Goal: Task Accomplishment & Management: Complete application form

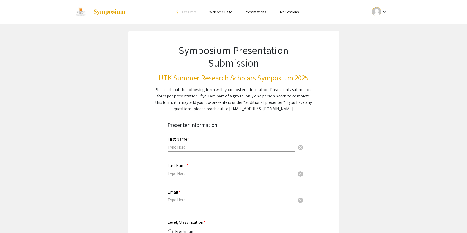
click at [114, 10] on img at bounding box center [109, 12] width 33 height 6
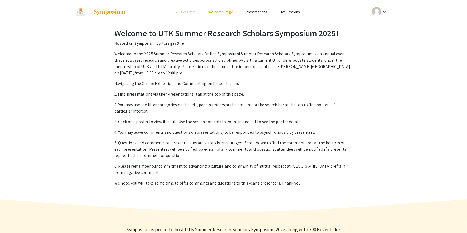
click at [104, 12] on img at bounding box center [109, 12] width 33 height 6
click at [97, 10] on img at bounding box center [109, 12] width 33 height 6
click at [184, 13] on span "Exit Event" at bounding box center [188, 12] width 15 height 5
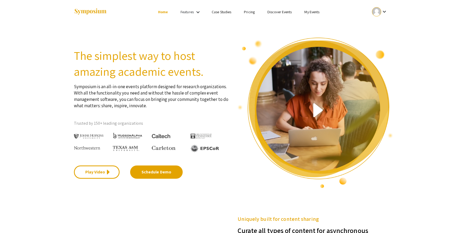
click at [379, 14] on div at bounding box center [376, 11] width 9 height 9
click at [385, 26] on button "My Account" at bounding box center [383, 26] width 33 height 13
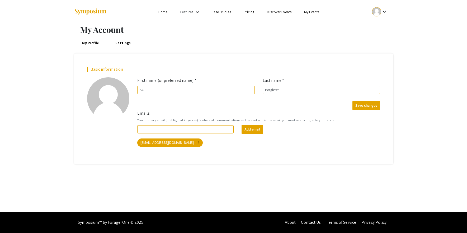
click at [197, 12] on mat-icon "keyboard_arrow_down" at bounding box center [197, 12] width 6 height 6
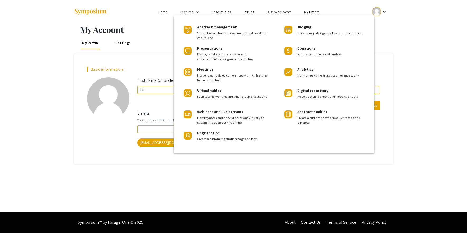
click at [343, 10] on div at bounding box center [233, 116] width 467 height 233
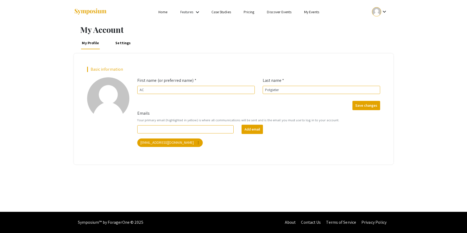
click at [276, 13] on link "Discover Events" at bounding box center [279, 12] width 25 height 5
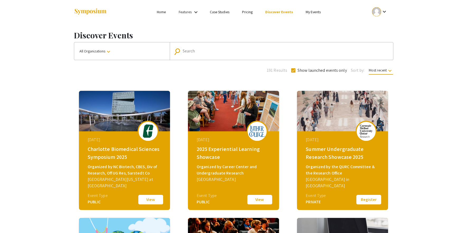
click at [214, 50] on input "Search" at bounding box center [284, 51] width 203 height 5
click at [127, 52] on button "All Organizations keyboard_arrow_down" at bounding box center [122, 50] width 96 height 17
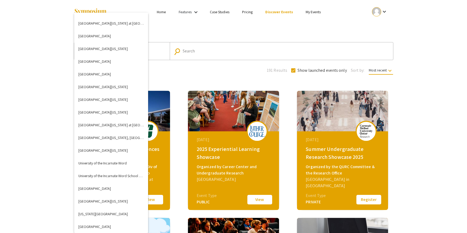
scroll to position [1840, 0]
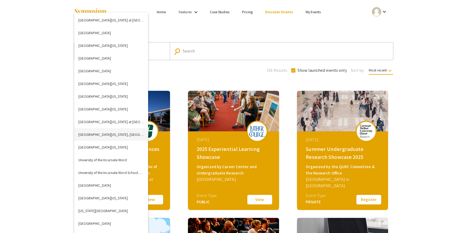
click at [125, 131] on button "University of Tennessee, Knoxville" at bounding box center [111, 134] width 74 height 13
checkbox input "false"
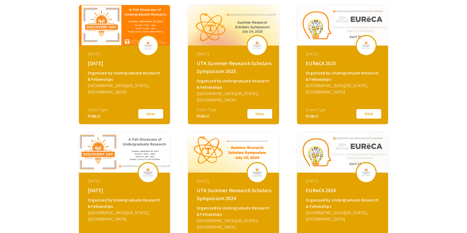
scroll to position [81, 0]
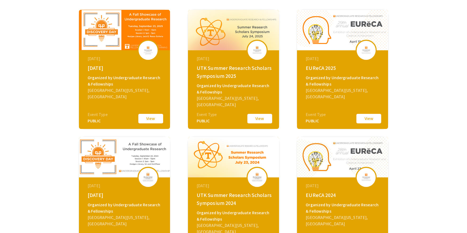
click at [147, 119] on button "View" at bounding box center [151, 118] width 26 height 11
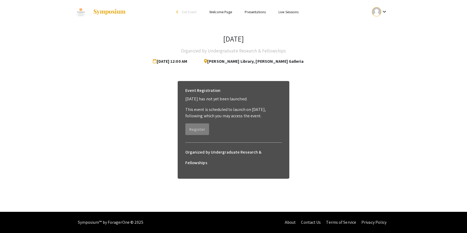
click at [226, 101] on p "Discovery Day 2025 has not yet been launched." at bounding box center [233, 99] width 97 height 6
click at [220, 154] on h6 "Organized by Undergraduate Research & Fellowships" at bounding box center [233, 157] width 97 height 21
click at [207, 148] on h6 "Organized by Undergraduate Research & Fellowships" at bounding box center [233, 157] width 97 height 21
click at [253, 13] on link "Presentations" at bounding box center [255, 12] width 21 height 5
click at [260, 11] on link "Presentations" at bounding box center [255, 12] width 21 height 5
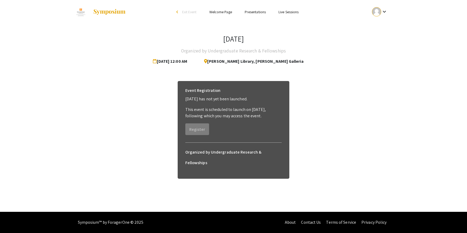
click at [180, 11] on li "arrow_back_ios Exit Event" at bounding box center [188, 12] width 30 height 6
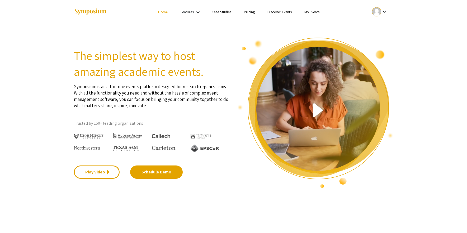
click at [315, 10] on link "My Events" at bounding box center [312, 12] width 15 height 5
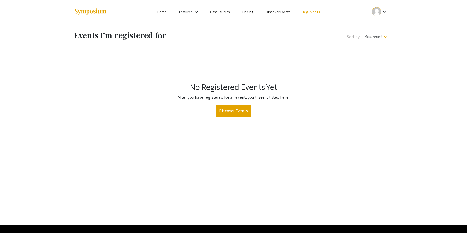
click at [186, 7] on ul "Skip navigation Home Features keyboard_arrow_down Case Studies Pricing Discover…" at bounding box center [233, 12] width 105 height 24
click at [186, 11] on link "Features" at bounding box center [185, 12] width 13 height 5
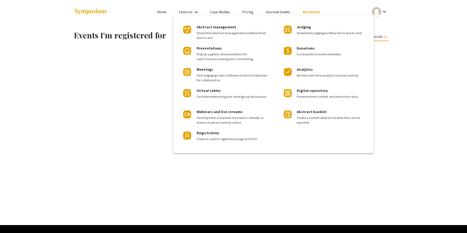
click at [385, 49] on div at bounding box center [233, 116] width 467 height 233
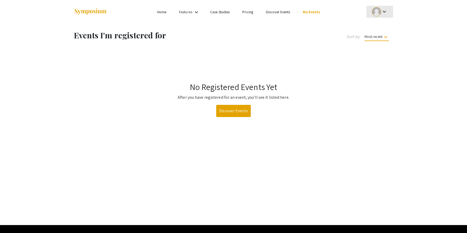
click at [378, 17] on div "keyboard_arrow_down" at bounding box center [380, 12] width 18 height 12
click at [384, 27] on button "My Account" at bounding box center [383, 26] width 33 height 13
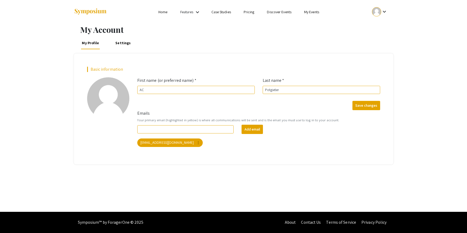
click at [123, 43] on link "Settings" at bounding box center [123, 42] width 18 height 13
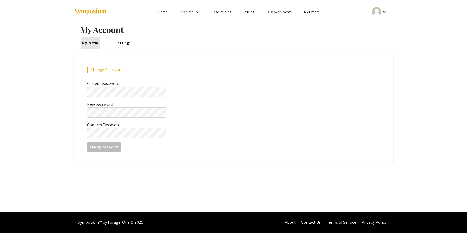
click at [87, 47] on link "My Profile" at bounding box center [91, 42] width 20 height 13
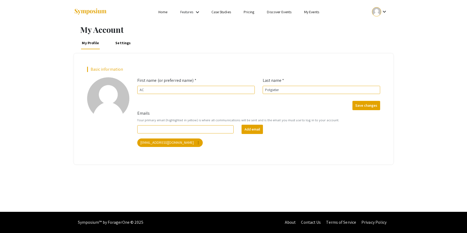
click at [162, 13] on link "Home" at bounding box center [163, 12] width 9 height 5
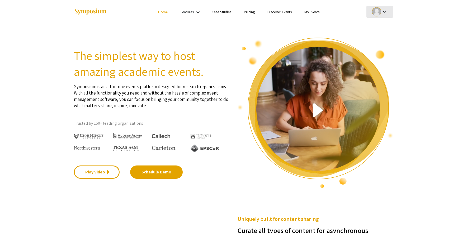
click at [383, 10] on mat-icon "keyboard_arrow_down" at bounding box center [385, 11] width 6 height 6
click at [386, 29] on button "My Account" at bounding box center [383, 26] width 33 height 13
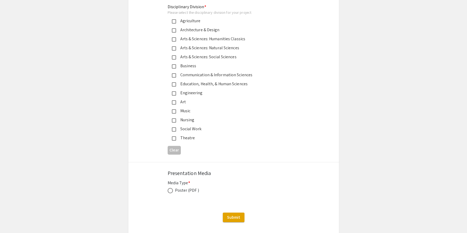
scroll to position [1372, 0]
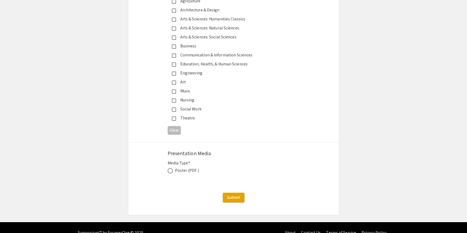
click at [170, 160] on div "Media Type * Poster (PDF ) This field is required." at bounding box center [234, 170] width 132 height 20
click at [171, 168] on span at bounding box center [170, 170] width 5 height 5
click at [171, 168] on input "radio" at bounding box center [170, 170] width 5 height 5
radio input "true"
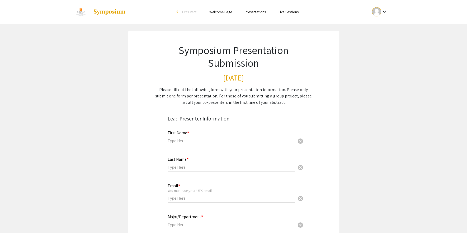
scroll to position [54, 0]
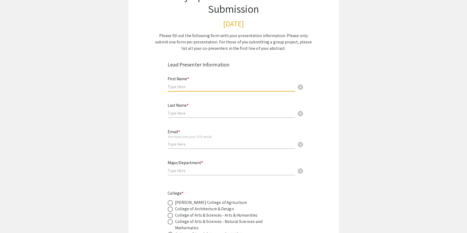
click at [200, 84] on input "text" at bounding box center [232, 87] width 128 height 6
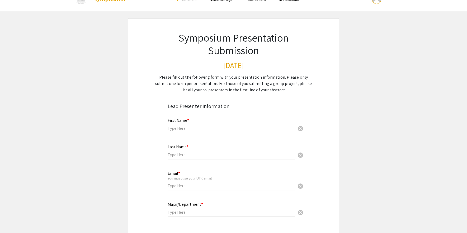
scroll to position [0, 0]
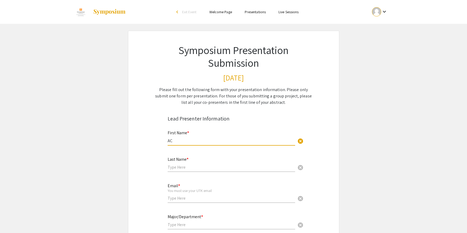
type input "AC"
click at [197, 167] on input "text" at bounding box center [232, 167] width 128 height 6
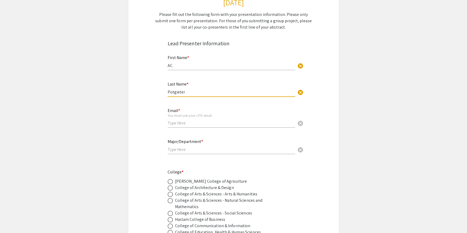
scroll to position [82, 0]
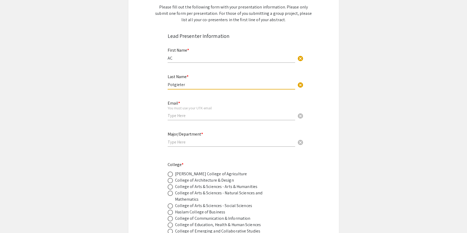
type input "Potgieter"
click at [196, 113] on input "email" at bounding box center [232, 116] width 128 height 6
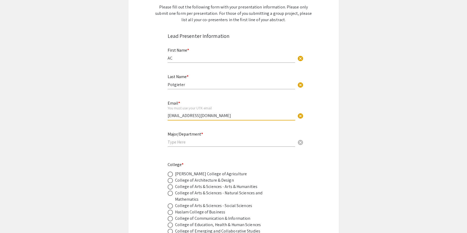
type input "[EMAIL_ADDRESS][DOMAIN_NAME]"
click at [203, 142] on input "text" at bounding box center [232, 142] width 128 height 6
type input "Geographic Information Science and Technology, Geography Department"
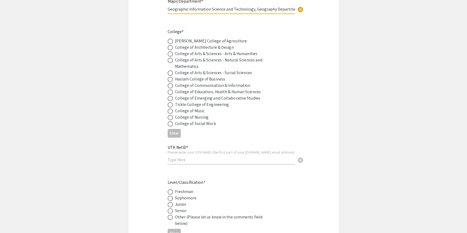
scroll to position [215, 0]
click at [201, 67] on div "College of Arts & Sciences - Natural Sciences and Mathematics" at bounding box center [221, 63] width 92 height 13
click at [169, 75] on span at bounding box center [170, 73] width 5 height 5
click at [169, 75] on input "radio" at bounding box center [170, 73] width 5 height 5
radio input "true"
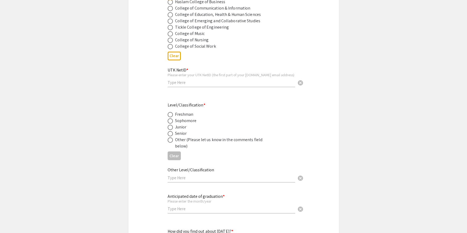
scroll to position [293, 0]
click at [196, 80] on input "text" at bounding box center [232, 82] width 128 height 6
click at [187, 84] on input "text" at bounding box center [232, 82] width 128 height 6
paste input "000470545"
type input "000470545"
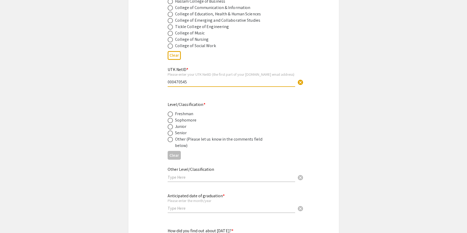
click at [171, 136] on span at bounding box center [170, 132] width 5 height 5
click at [171, 136] on input "radio" at bounding box center [170, 132] width 5 height 5
radio input "true"
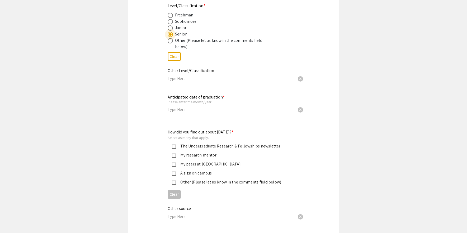
scroll to position [392, 0]
click at [198, 112] on input "text" at bounding box center [232, 109] width 128 height 6
type input "D"
type input "12/25"
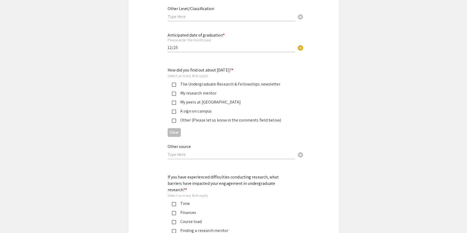
scroll to position [456, 0]
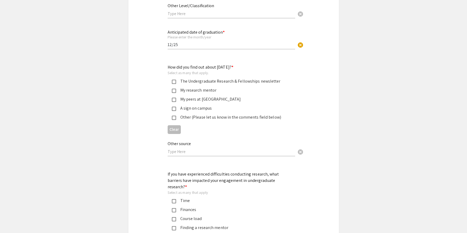
click at [210, 119] on div "Other (Please let us know in the comments field below)" at bounding box center [231, 117] width 111 height 6
click at [198, 151] on input "text" at bounding box center [232, 151] width 128 height 6
type input "AURA"
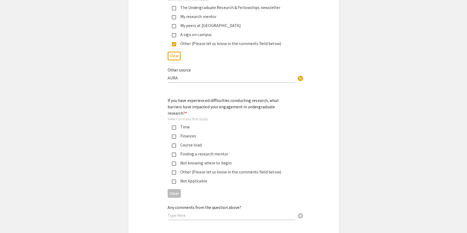
scroll to position [530, 0]
click at [198, 80] on input "AURA" at bounding box center [232, 78] width 128 height 6
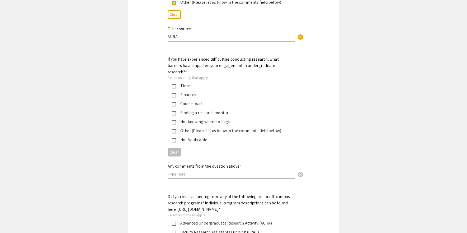
scroll to position [571, 0]
click at [185, 127] on div "Other (Please let us know in the comments field below)" at bounding box center [231, 130] width 111 height 6
click at [191, 171] on input "text" at bounding box center [232, 174] width 128 height 6
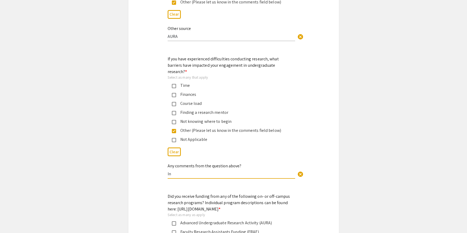
type input "I"
type input "F"
type input "S"
click at [174, 138] on mat-pseudo-checkbox at bounding box center [174, 140] width 4 height 4
click at [176, 129] on mat-pseudo-checkbox at bounding box center [174, 131] width 4 height 4
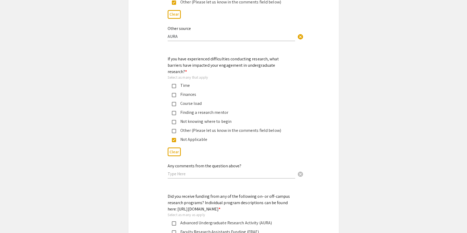
click at [174, 138] on mat-pseudo-checkbox at bounding box center [174, 140] width 4 height 4
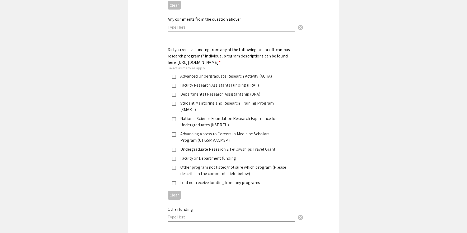
scroll to position [718, 0]
click at [201, 75] on div "Advanced Undergraduate Research Activity (AURA)" at bounding box center [231, 76] width 111 height 6
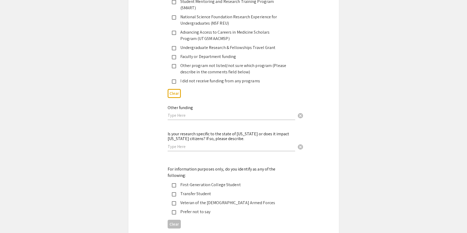
scroll to position [820, 0]
click at [174, 191] on mat-pseudo-checkbox at bounding box center [174, 193] width 4 height 4
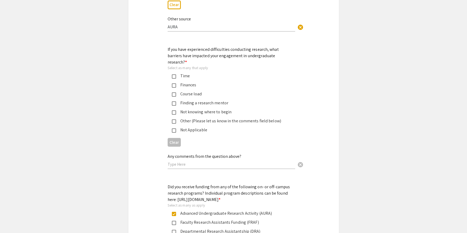
scroll to position [577, 0]
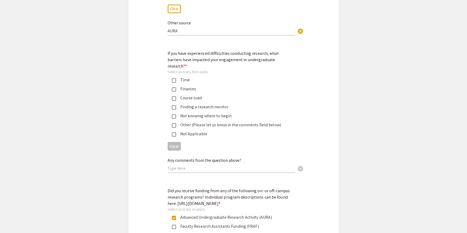
click at [227, 122] on div "Other (Please let us know in the comments field below)" at bounding box center [231, 125] width 111 height 6
click at [194, 165] on input "text" at bounding box center [232, 168] width 128 height 6
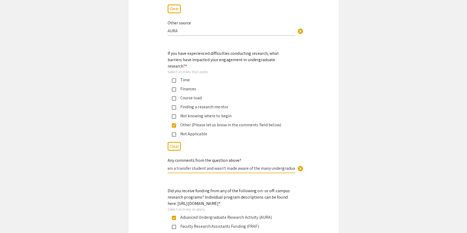
scroll to position [0, 3]
click at [176, 165] on input "I am a transfer student and wasn't made aware of the many undergraduate" at bounding box center [232, 168] width 128 height 6
click at [218, 165] on input "I am an advanced transfer student and wasn't made aware of the many undergradua…" at bounding box center [232, 168] width 128 height 6
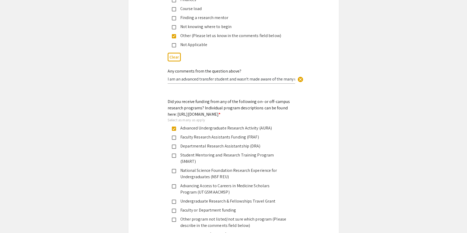
scroll to position [663, 0]
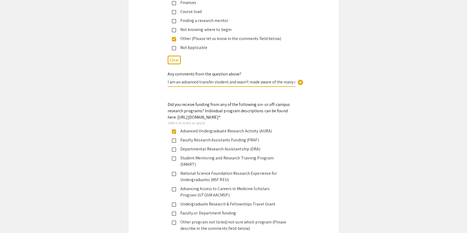
click at [272, 79] on input "I am an advanced transfer student and wasn't made aware of the many undergradua…" at bounding box center [232, 82] width 128 height 6
type input "I am an advanced transfer student and wasn't made aware of the many undergradua…"
click at [317, 103] on div "Symposium Presentation Submission [DATE] Please fill out the following form wit…" at bounding box center [233, 172] width 211 height 1609
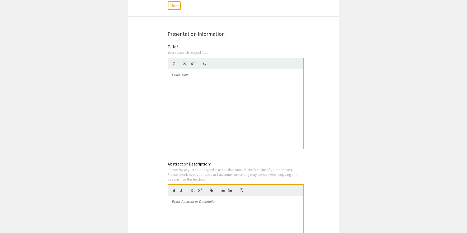
scroll to position [1038, 0]
click at [228, 76] on div at bounding box center [235, 107] width 135 height 79
click at [204, 71] on div at bounding box center [235, 107] width 135 height 79
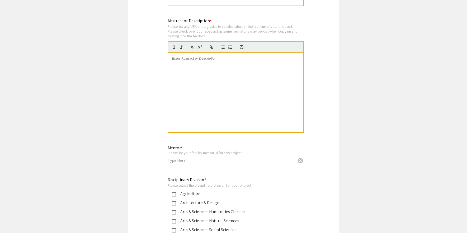
scroll to position [1183, 0]
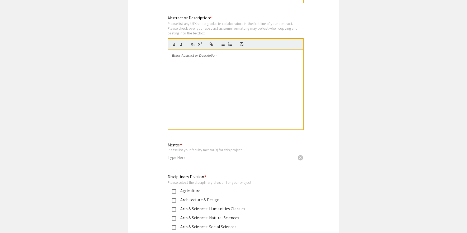
click at [224, 52] on div at bounding box center [235, 89] width 135 height 79
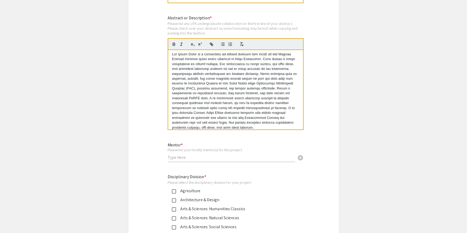
click at [196, 83] on p at bounding box center [235, 91] width 127 height 78
drag, startPoint x: 256, startPoint y: 100, endPoint x: 242, endPoint y: 99, distance: 14.0
click at [242, 99] on p at bounding box center [235, 87] width 127 height 78
click at [257, 100] on p at bounding box center [235, 87] width 127 height 78
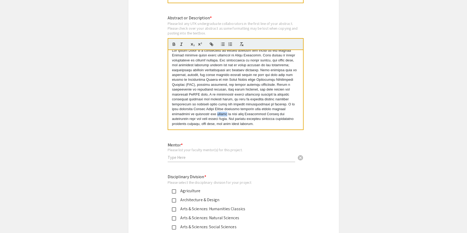
drag, startPoint x: 274, startPoint y: 98, endPoint x: 263, endPoint y: 98, distance: 10.8
click at [263, 98] on p at bounding box center [235, 87] width 127 height 78
click at [289, 114] on p at bounding box center [235, 92] width 127 height 78
click at [272, 108] on p at bounding box center [235, 92] width 127 height 78
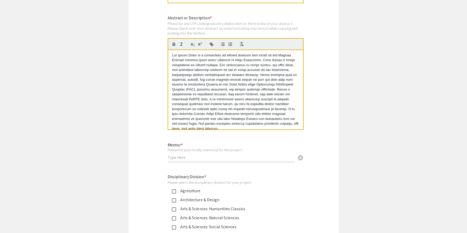
click at [257, 108] on p at bounding box center [235, 92] width 127 height 78
click at [286, 108] on p at bounding box center [235, 92] width 127 height 78
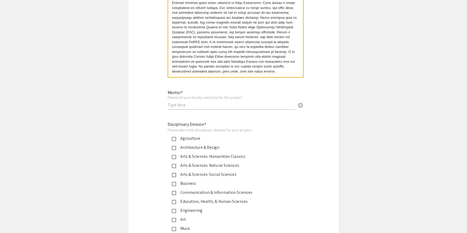
scroll to position [1236, 0]
click at [186, 101] on input "text" at bounding box center [232, 104] width 128 height 6
type input "[PERSON_NAME]"
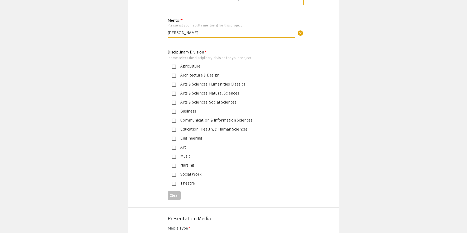
scroll to position [1301, 0]
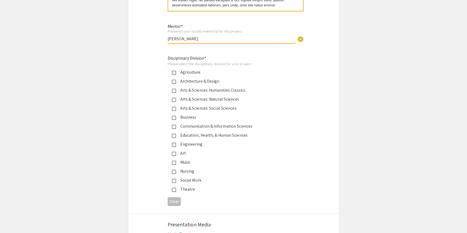
click at [217, 105] on div "Arts & Sciences: Social Sciences" at bounding box center [231, 108] width 111 height 6
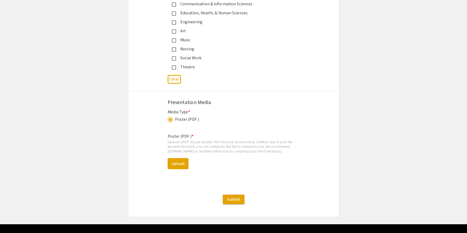
scroll to position [1424, 0]
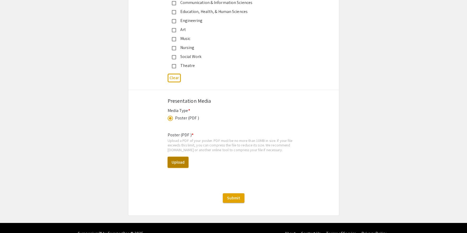
click at [175, 156] on button "Upload" at bounding box center [178, 161] width 21 height 11
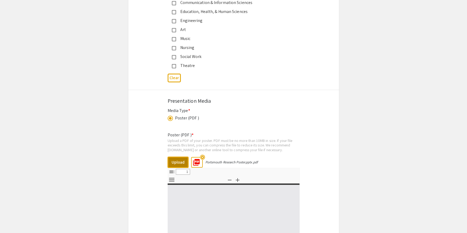
select select "custom"
type input "0"
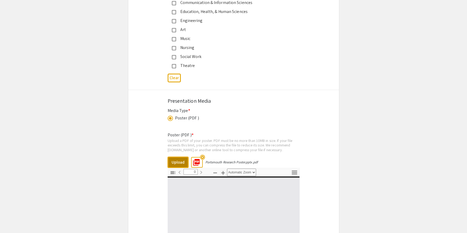
select select "custom"
type input "1"
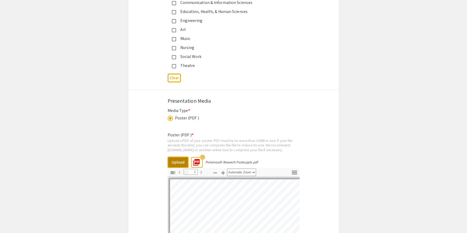
select select "auto"
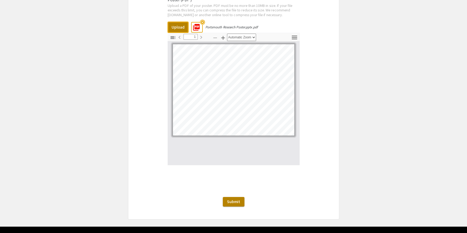
scroll to position [1559, 0]
click at [235, 198] on span "Submit" at bounding box center [233, 201] width 13 height 6
